Goal: Check status: Check status

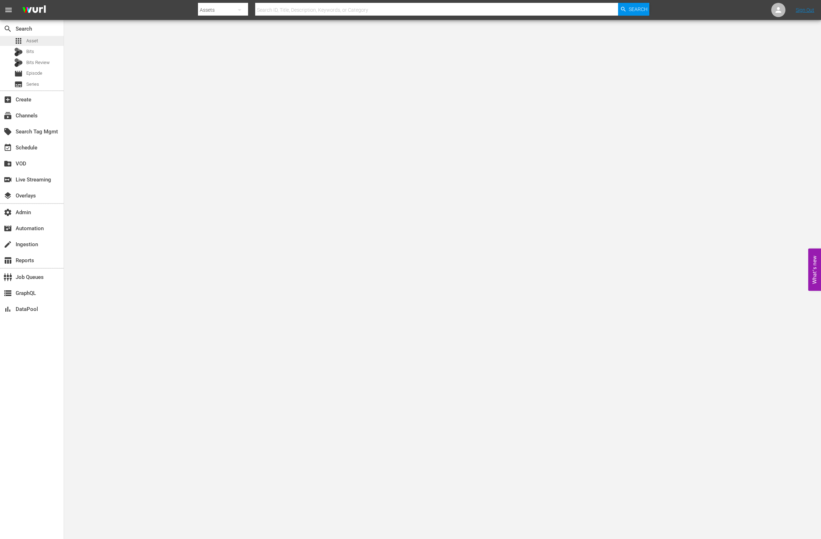
click at [42, 42] on div "apps Asset" at bounding box center [32, 41] width 64 height 10
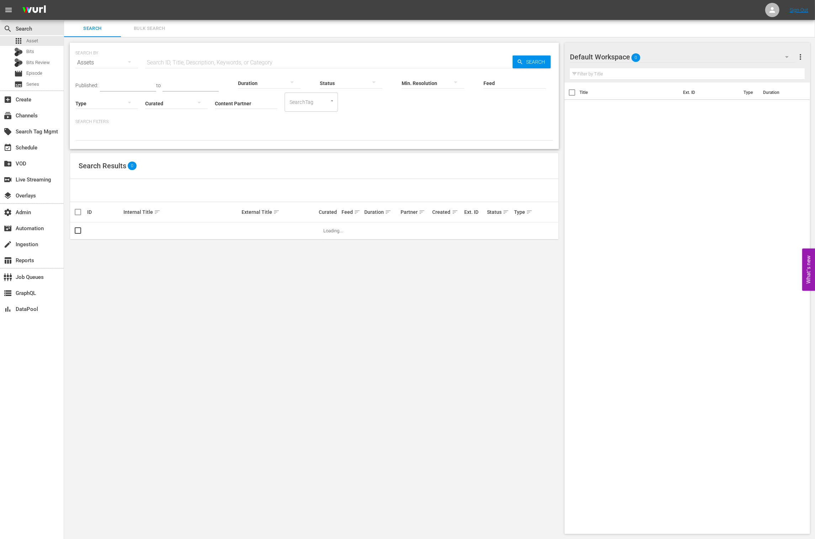
click at [369, 81] on icon "button" at bounding box center [373, 82] width 9 height 9
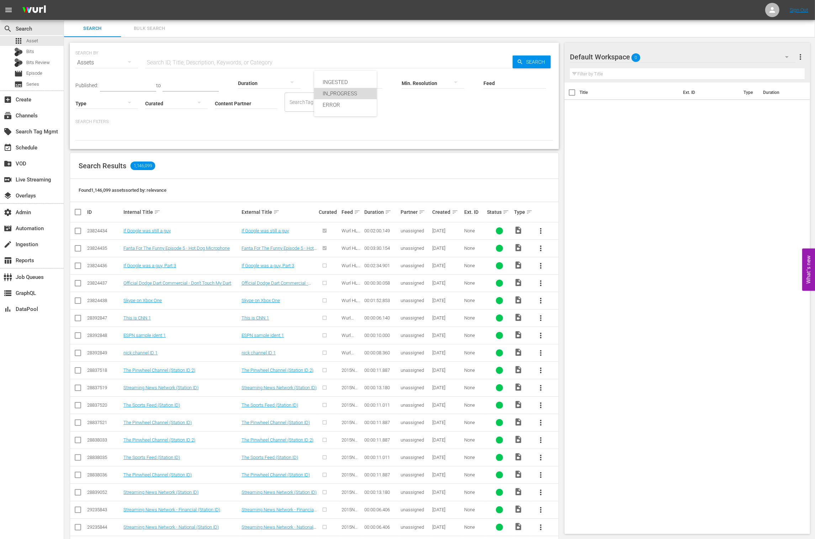
click at [362, 94] on div "IN_PROGRESS" at bounding box center [345, 93] width 63 height 11
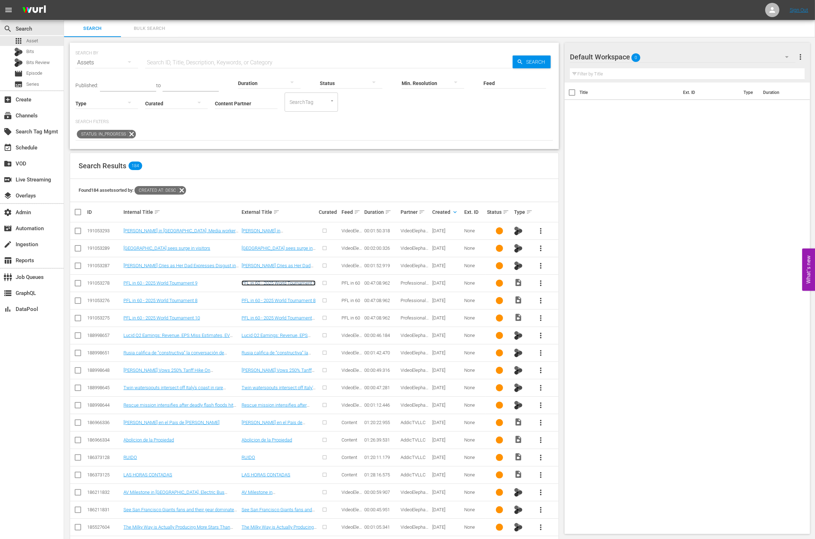
click at [268, 286] on link "PFL in 60 - 2025 World Tournament 9" at bounding box center [278, 282] width 74 height 5
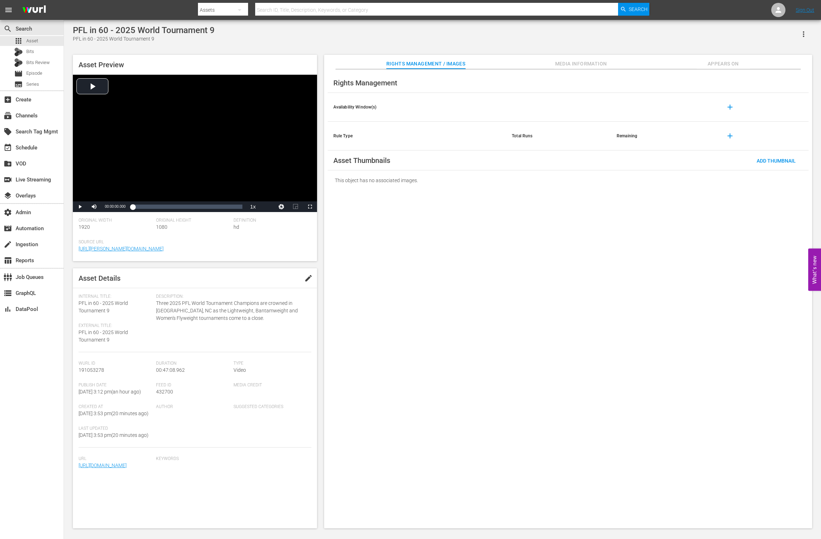
click at [595, 67] on span "Media Information" at bounding box center [581, 63] width 53 height 9
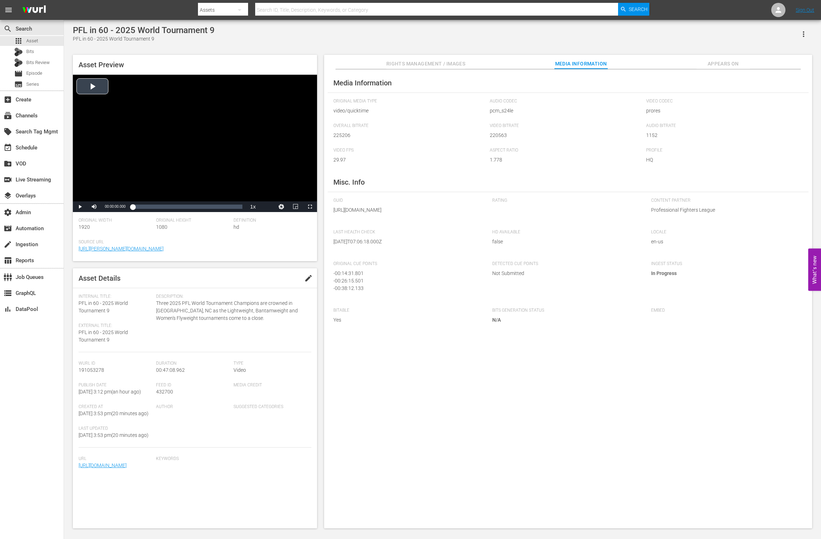
click at [86, 90] on div "Video Player" at bounding box center [195, 138] width 244 height 127
click at [147, 206] on div "Loaded : 0.00% 00:06:07.397 00:00:02.702" at bounding box center [188, 206] width 110 height 7
click at [80, 207] on span "Video Player" at bounding box center [80, 207] width 0 height 0
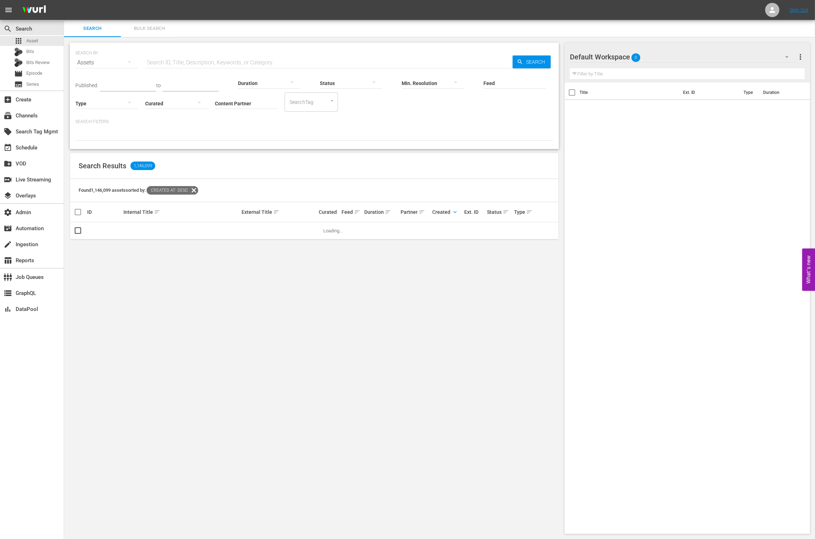
click at [198, 189] on icon at bounding box center [193, 190] width 9 height 9
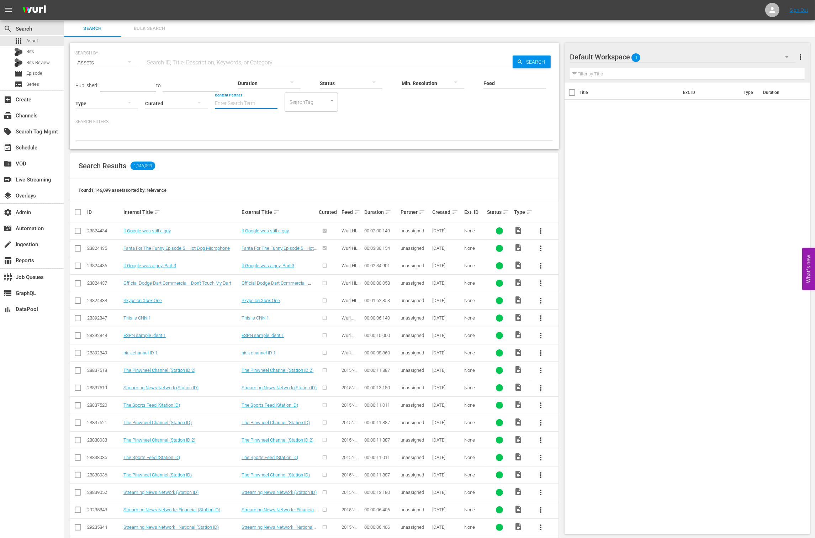
click at [252, 105] on input "Content Partner" at bounding box center [246, 104] width 63 height 26
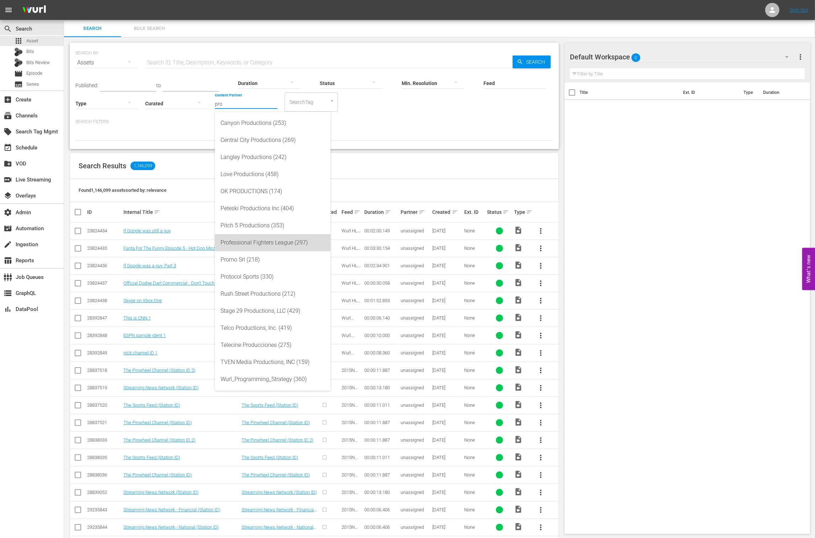
click at [279, 250] on div "Professional Fighters League (297)" at bounding box center [272, 242] width 104 height 17
type input "Professional Fighters League (297)"
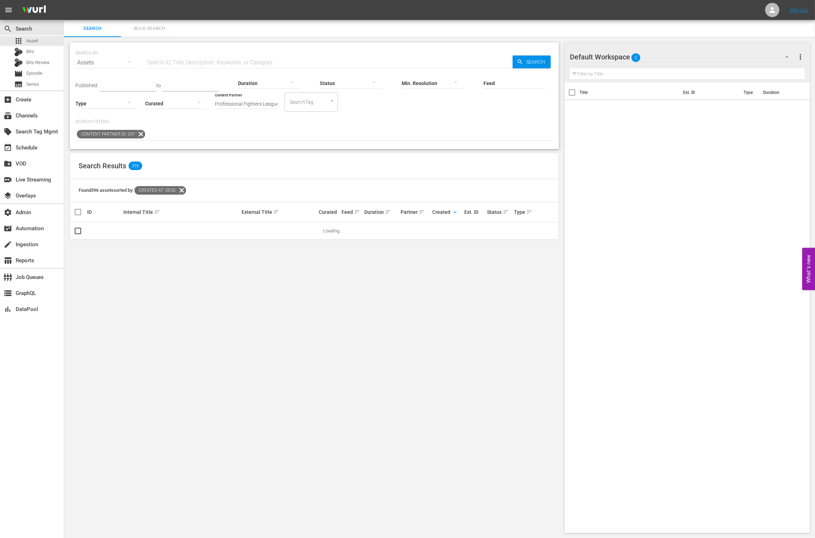
click at [455, 209] on span "keyboard_arrow_down" at bounding box center [455, 212] width 6 height 6
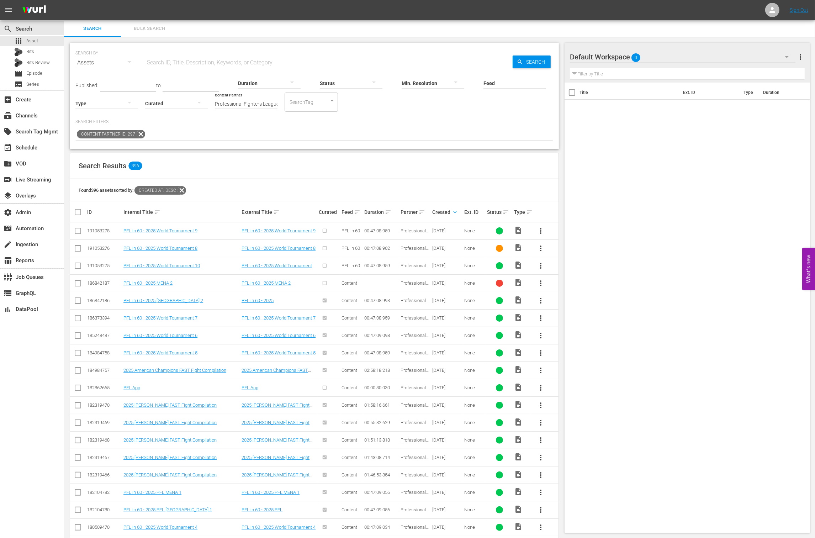
click at [108, 247] on div "191053276" at bounding box center [104, 247] width 34 height 5
copy div "191053276"
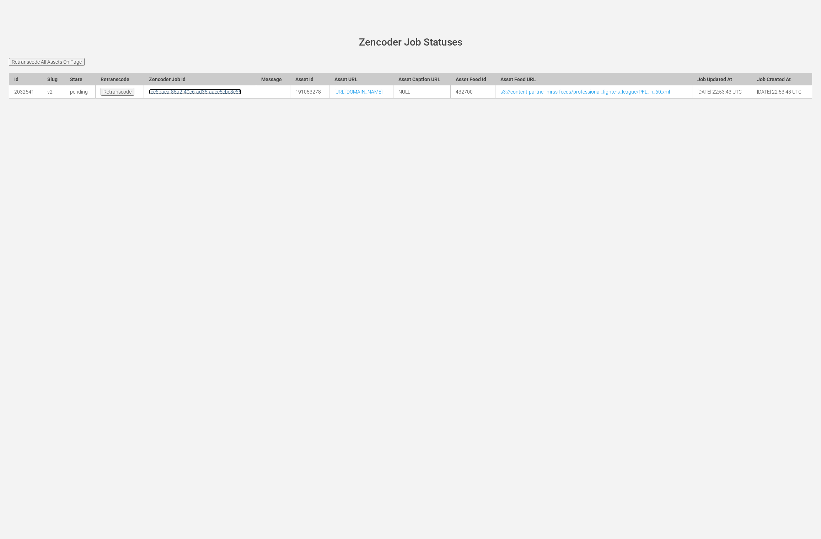
click at [157, 95] on link "fcc6baea-85a2-40e6-ad35-aacc5cbc8e65" at bounding box center [195, 92] width 92 height 6
click at [181, 98] on td "fcc6baea-85a2-40e6-ad35-aacc5cbc8e65" at bounding box center [200, 91] width 112 height 13
click at [172, 95] on link "fcc6baea-85a2-40e6-ad35-aacc5cbc8e65" at bounding box center [195, 92] width 92 height 6
click at [159, 95] on link "4749b472-ec54-4a65-80f9-36268405ca47" at bounding box center [196, 92] width 95 height 6
